Goal: Task Accomplishment & Management: Use online tool/utility

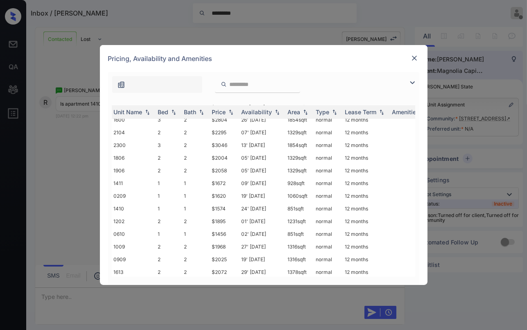
scroll to position [183, 0]
click at [413, 57] on img at bounding box center [415, 58] width 8 height 8
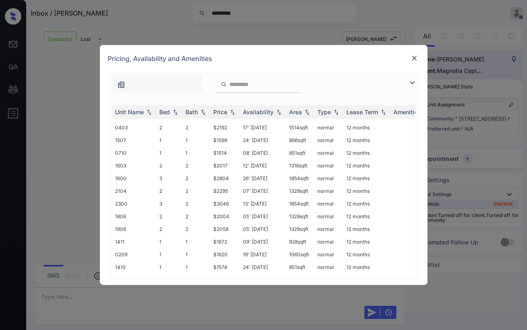
scroll to position [123, 0]
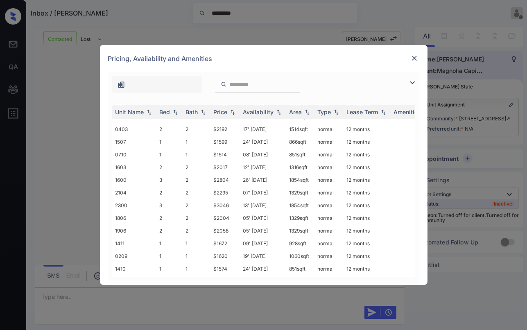
click at [411, 60] on img at bounding box center [415, 58] width 8 height 8
